Goal: Entertainment & Leisure: Consume media (video, audio)

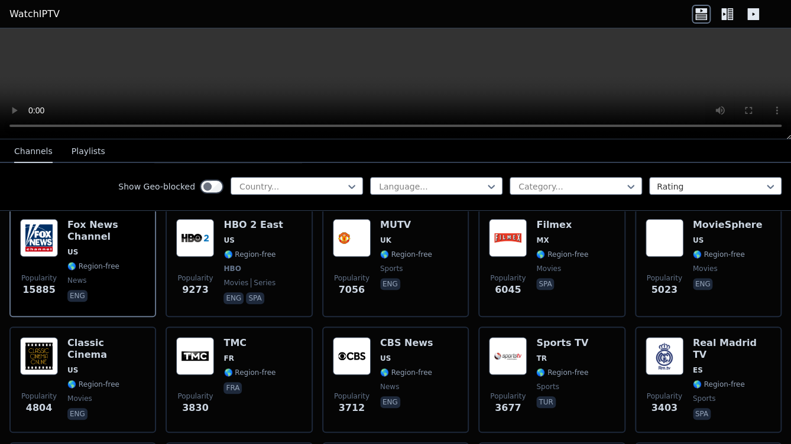
scroll to position [142, 0]
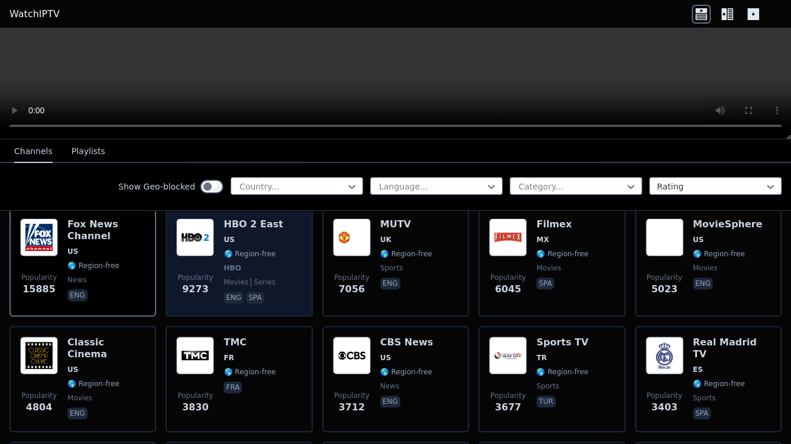
click at [197, 225] on img at bounding box center [195, 238] width 38 height 38
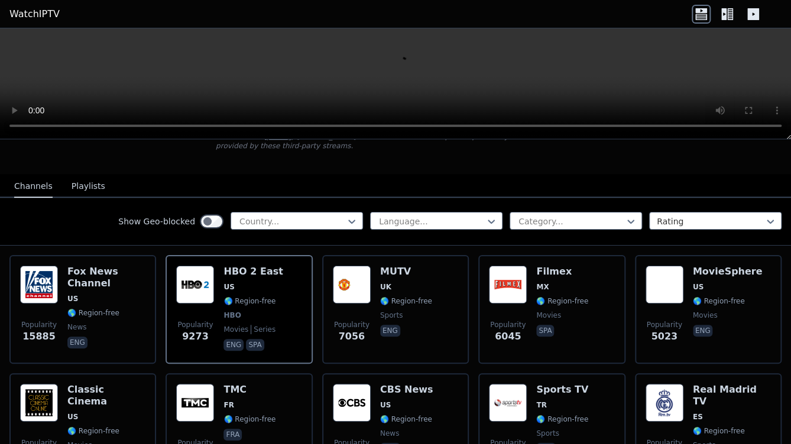
scroll to position [0, 0]
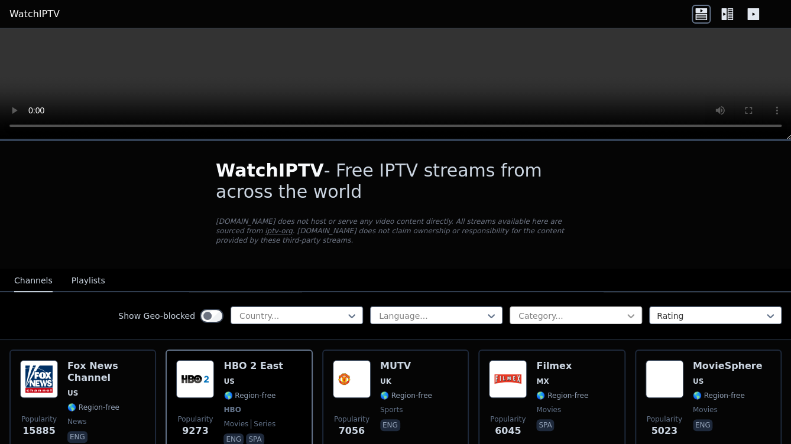
click at [625, 310] on icon at bounding box center [631, 316] width 12 height 12
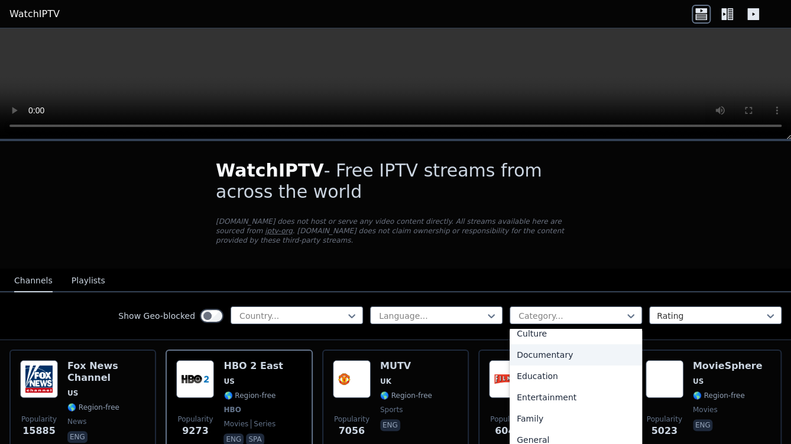
scroll to position [142, 0]
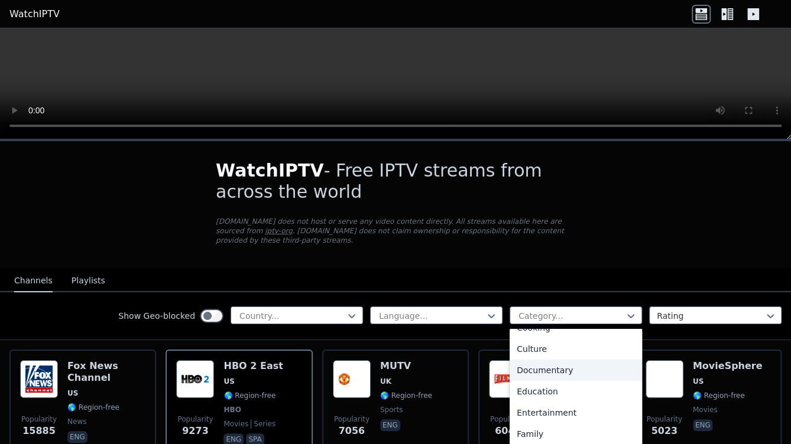
click at [606, 360] on div "Documentary" at bounding box center [575, 370] width 132 height 21
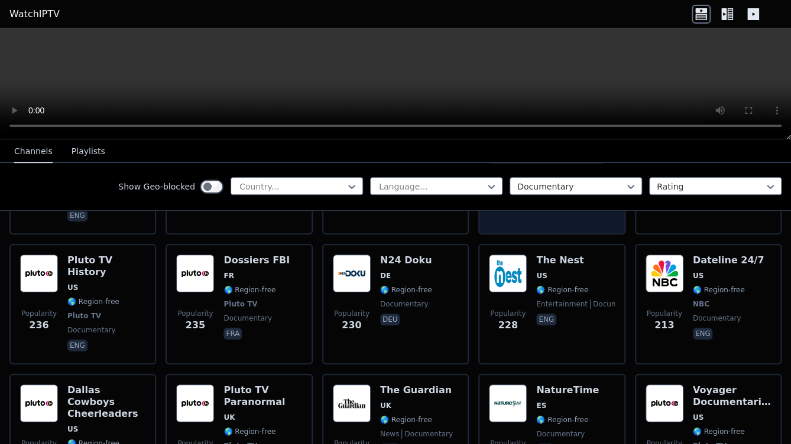
scroll to position [378, 0]
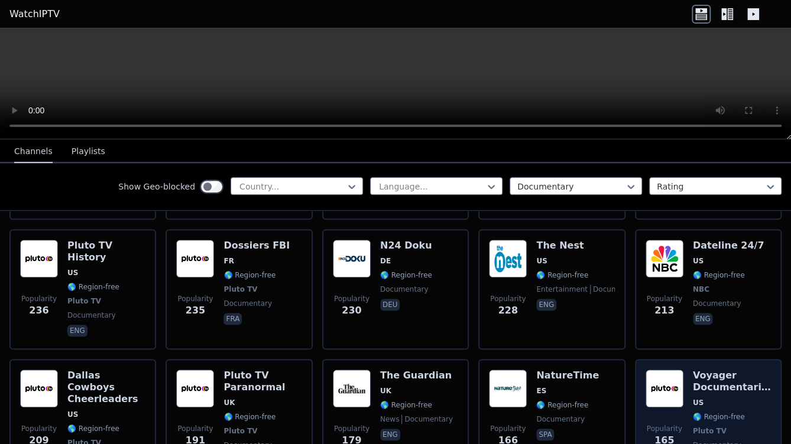
click at [702, 370] on h6 "Voyager Documentaries" at bounding box center [732, 382] width 78 height 24
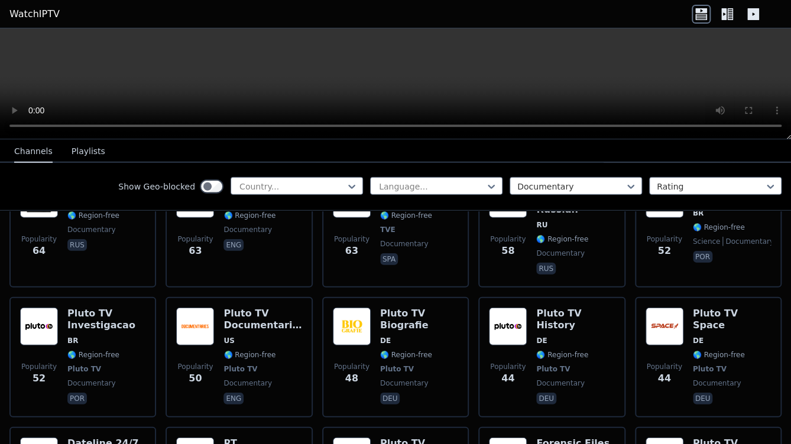
scroll to position [1371, 0]
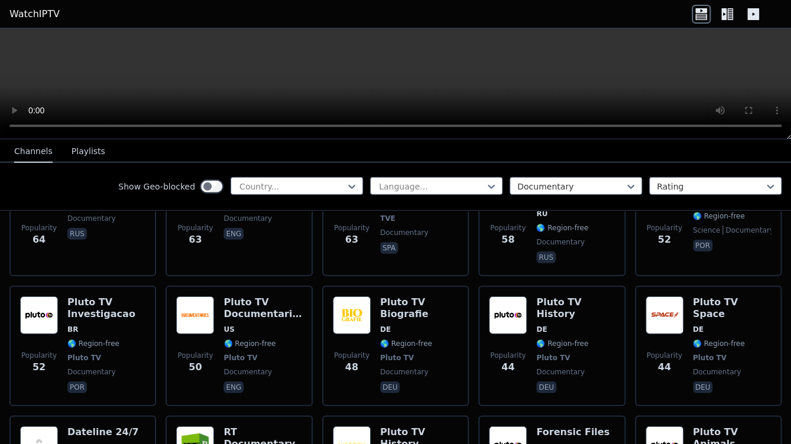
click at [750, 15] on icon at bounding box center [753, 14] width 12 height 12
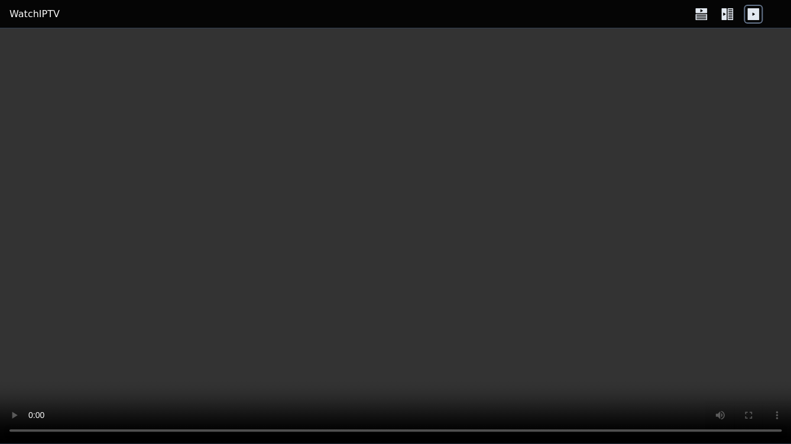
click at [750, 15] on icon at bounding box center [753, 14] width 12 height 12
click at [704, 15] on icon at bounding box center [700, 14] width 19 height 19
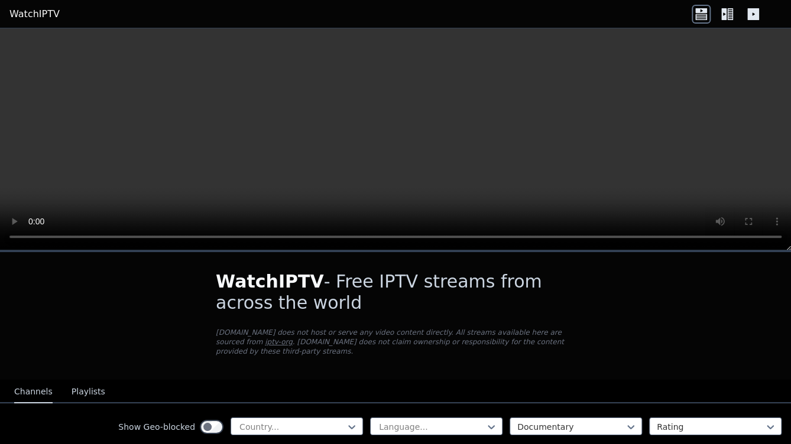
click at [723, 15] on icon at bounding box center [723, 14] width 5 height 12
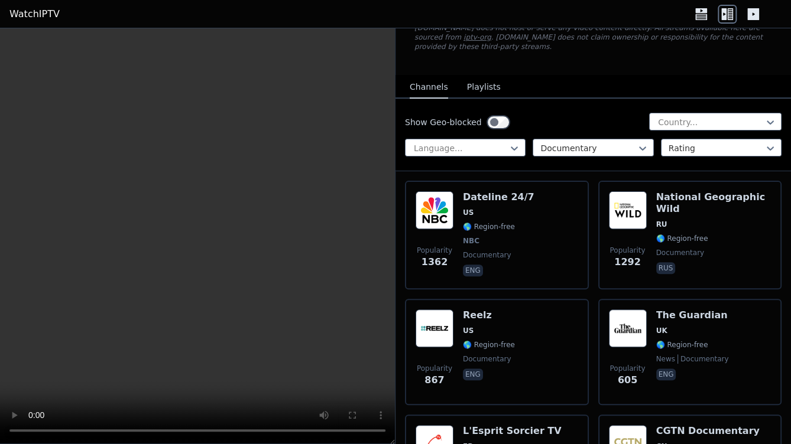
scroll to position [95, 0]
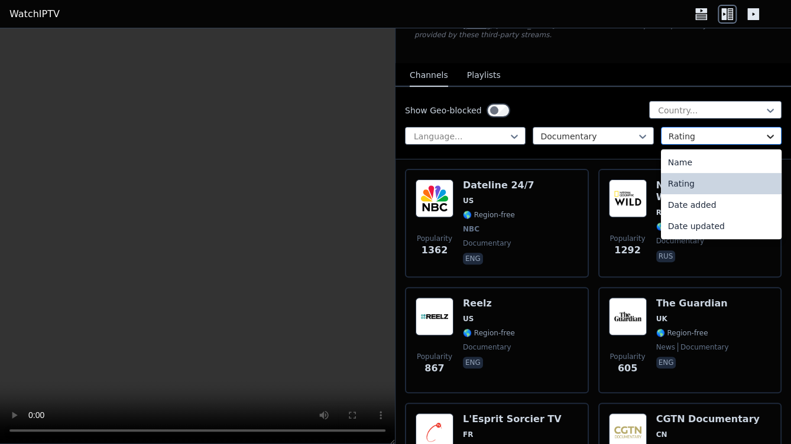
click at [764, 131] on icon at bounding box center [770, 137] width 12 height 12
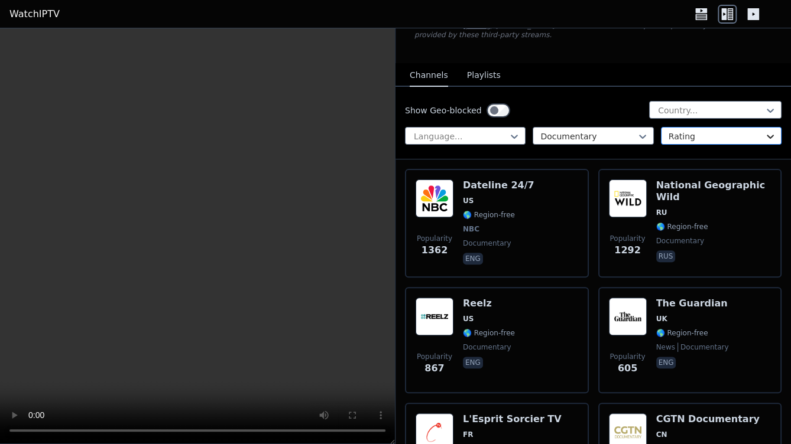
click at [764, 131] on icon at bounding box center [770, 137] width 12 height 12
click at [764, 105] on icon at bounding box center [770, 111] width 12 height 12
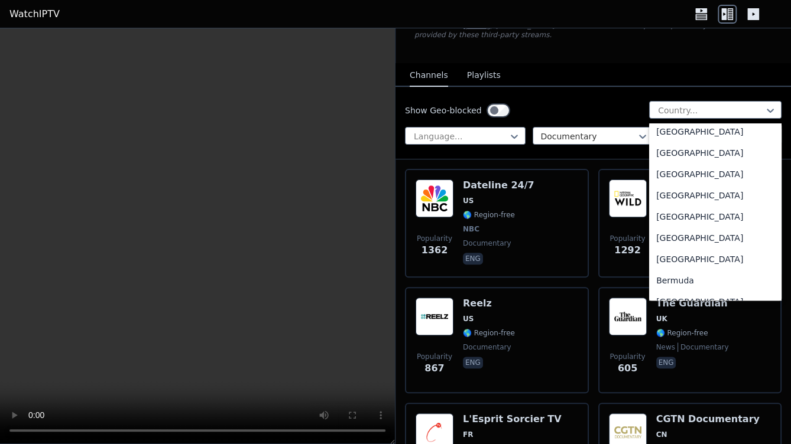
scroll to position [284, 0]
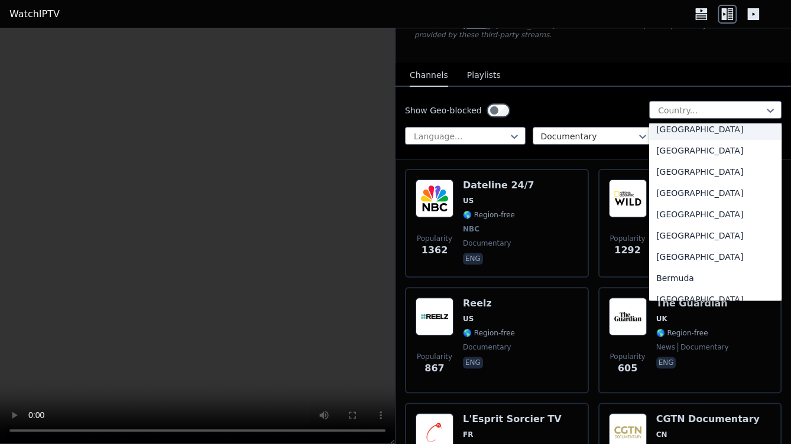
click at [724, 87] on div "Show Geo-blocked 206 results available. Use Up and Down to choose options, pres…" at bounding box center [592, 123] width 395 height 73
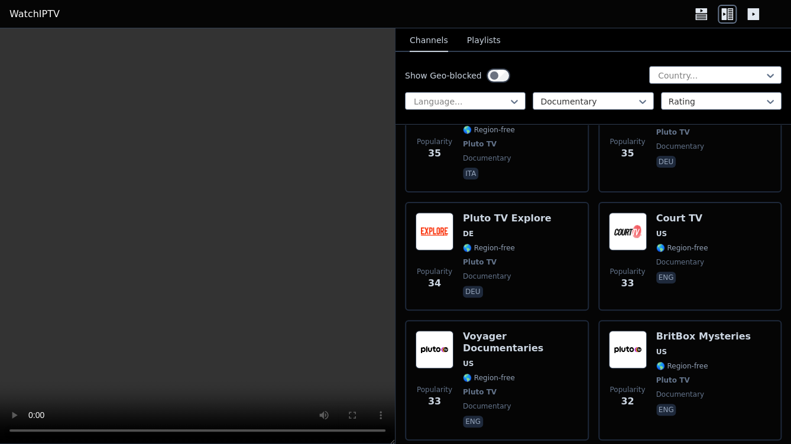
scroll to position [4065, 0]
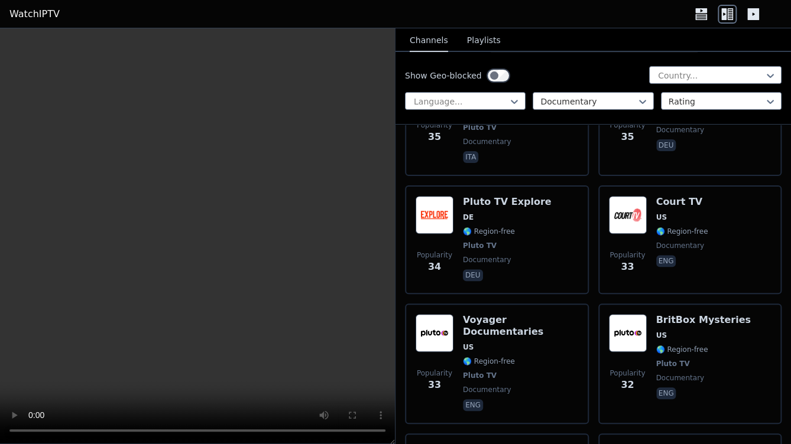
click at [674, 373] on span "documentary" at bounding box center [680, 377] width 48 height 9
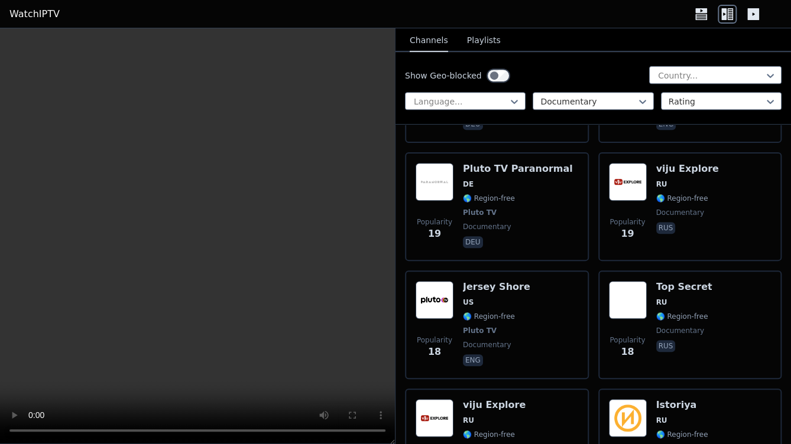
scroll to position [6145, 0]
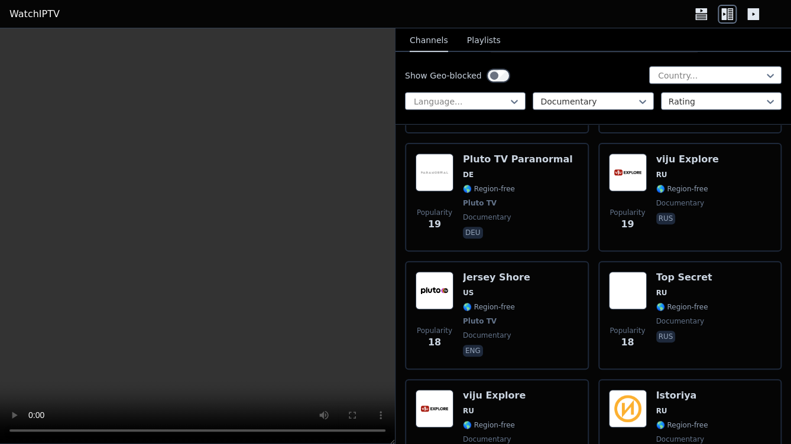
click at [530, 390] on div "Popularity 18 viju Explore RU 🌎 Region-free documentary rus" at bounding box center [496, 432] width 162 height 85
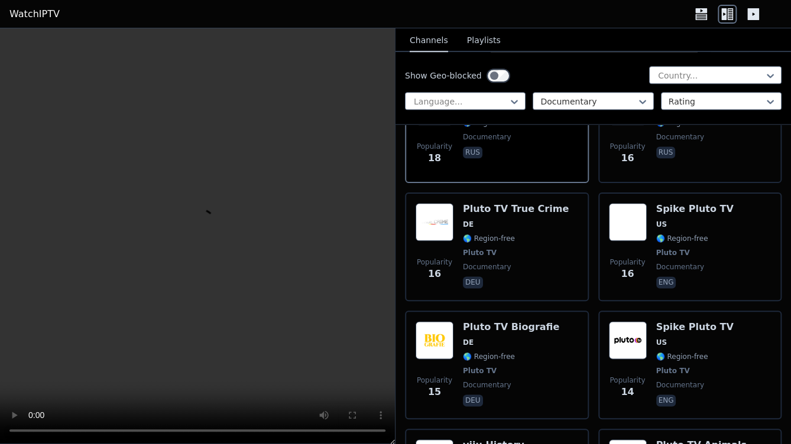
scroll to position [6476, 0]
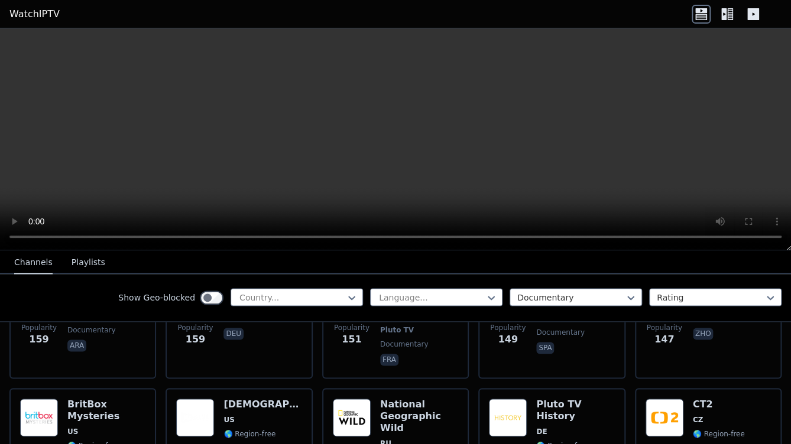
scroll to position [756, 0]
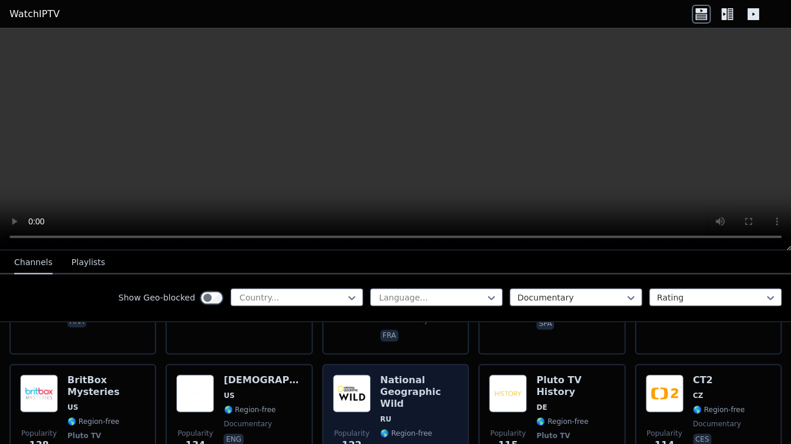
click at [359, 375] on img at bounding box center [352, 394] width 38 height 38
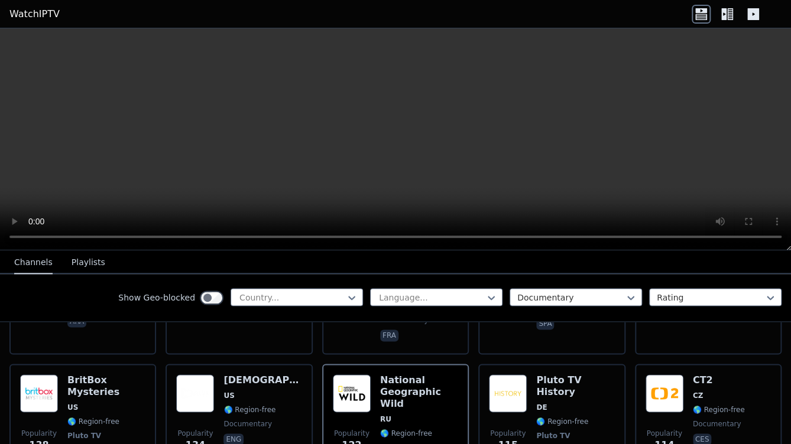
click at [83, 253] on button "Playlists" at bounding box center [88, 263] width 34 height 22
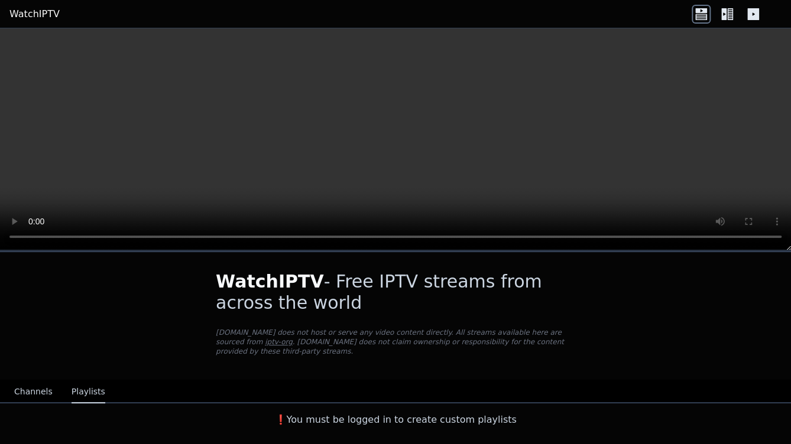
scroll to position [0, 0]
click at [32, 381] on button "Channels" at bounding box center [33, 392] width 38 height 22
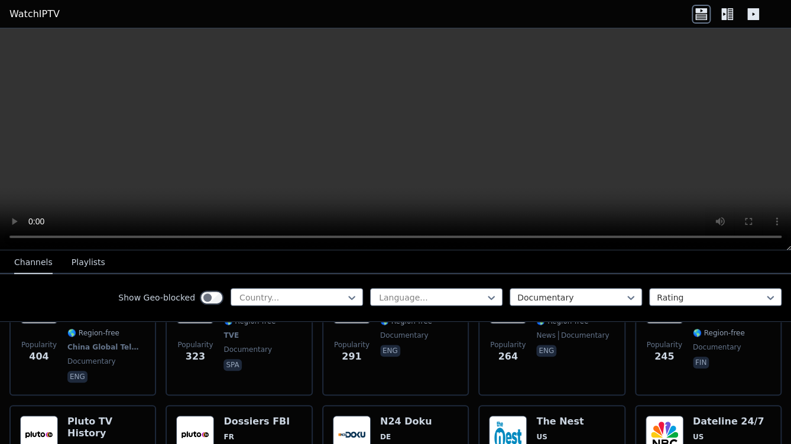
scroll to position [331, 0]
